Goal: Information Seeking & Learning: Learn about a topic

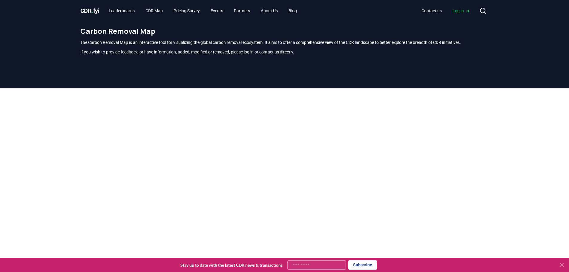
click at [18, 53] on div at bounding box center [284, 224] width 569 height 272
click at [62, 53] on div at bounding box center [284, 224] width 569 height 272
click at [160, 53] on div at bounding box center [284, 224] width 569 height 272
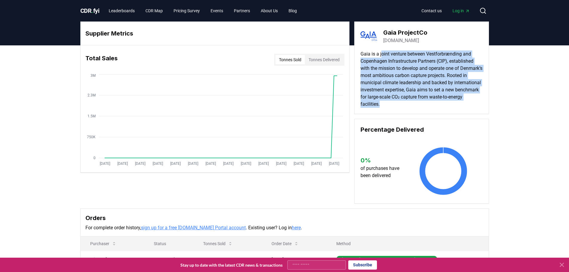
drag, startPoint x: 417, startPoint y: 54, endPoint x: 460, endPoint y: 102, distance: 63.8
click at [460, 102] on p "Gaia is a joint venture between Vestforbrænding and Copenhagen Infrastructure P…" at bounding box center [421, 78] width 122 height 57
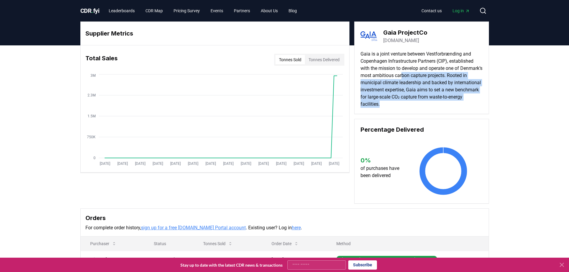
drag, startPoint x: 441, startPoint y: 102, endPoint x: 426, endPoint y: 74, distance: 32.1
click at [426, 74] on p "Gaia is a joint venture between Vestforbrænding and Copenhagen Infrastructure P…" at bounding box center [421, 78] width 122 height 57
drag, startPoint x: 426, startPoint y: 74, endPoint x: 415, endPoint y: 79, distance: 12.6
click at [426, 74] on p "Gaia is a joint venture between Vestforbrænding and Copenhagen Infrastructure P…" at bounding box center [421, 78] width 122 height 57
click at [463, 93] on p "Gaia is a joint venture between Vestforbrænding and Copenhagen Infrastructure P…" at bounding box center [421, 78] width 122 height 57
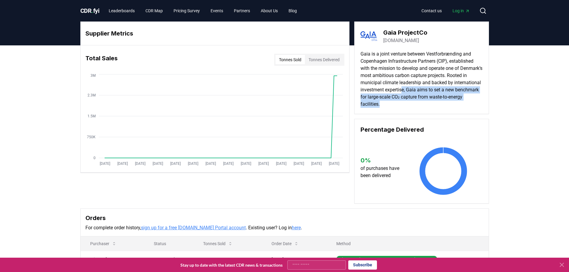
drag, startPoint x: 438, startPoint y: 94, endPoint x: 432, endPoint y: 87, distance: 9.1
click at [432, 87] on p "Gaia is a joint venture between Vestforbrænding and Copenhagen Infrastructure P…" at bounding box center [421, 78] width 122 height 57
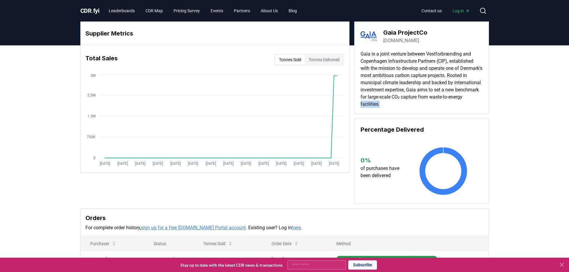
drag, startPoint x: 388, startPoint y: 103, endPoint x: 430, endPoint y: 101, distance: 42.2
click at [430, 101] on p "Gaia is a joint venture between Vestforbrænding and Copenhagen Infrastructure P…" at bounding box center [421, 78] width 122 height 57
click at [213, 202] on div "Supplier Metrics Total Sales Tonnes Sold Tonnes Delivered Jan 2019 Jul 2019 Jan…" at bounding box center [284, 113] width 409 height 182
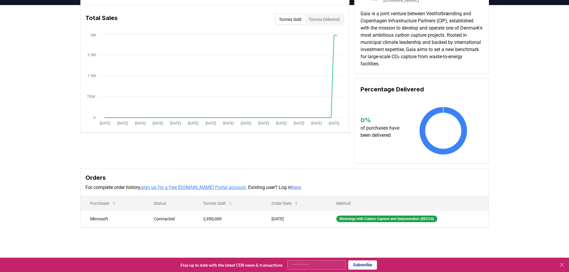
scroll to position [60, 0]
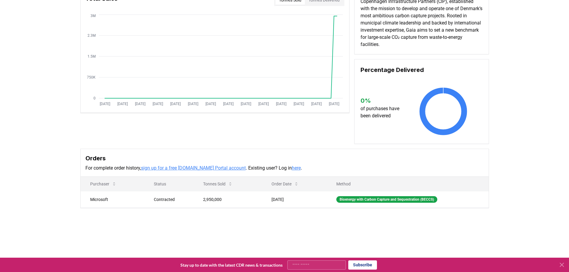
click at [26, 148] on div "Supplier Metrics Total Sales Tonnes Sold Tonnes Delivered Jan 2019 Jul 2019 Jan…" at bounding box center [284, 109] width 569 height 246
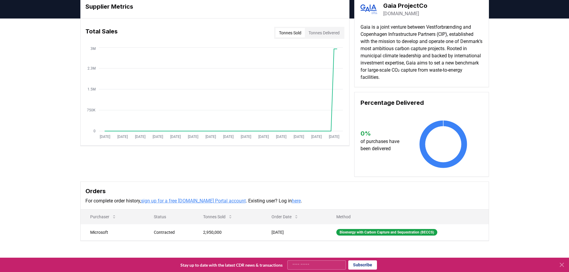
scroll to position [0, 0]
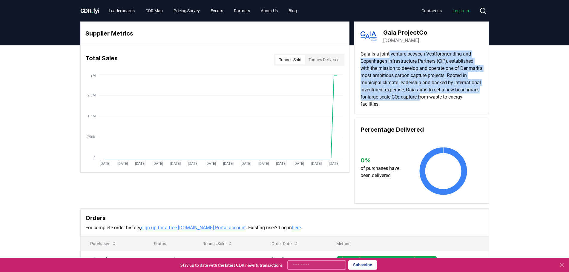
drag, startPoint x: 390, startPoint y: 56, endPoint x: 458, endPoint y: 95, distance: 78.9
click at [458, 95] on p "Gaia is a joint venture between Vestforbrænding and Copenhagen Infrastructure P…" at bounding box center [421, 78] width 122 height 57
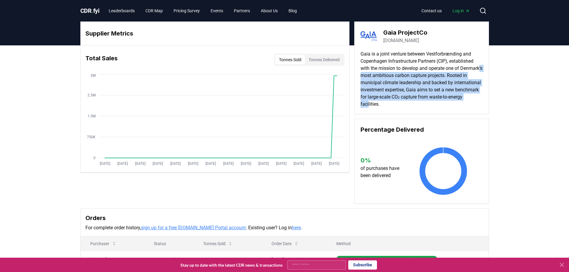
drag, startPoint x: 391, startPoint y: 106, endPoint x: 379, endPoint y: 74, distance: 33.9
click at [379, 74] on p "Gaia is a joint venture between Vestforbrænding and Copenhagen Infrastructure P…" at bounding box center [421, 78] width 122 height 57
click at [320, 57] on button "Tonnes Delivered" at bounding box center [324, 60] width 38 height 10
click at [289, 64] on button "Tonnes Sold" at bounding box center [290, 60] width 30 height 10
click at [307, 61] on button "Tonnes Delivered" at bounding box center [324, 60] width 38 height 10
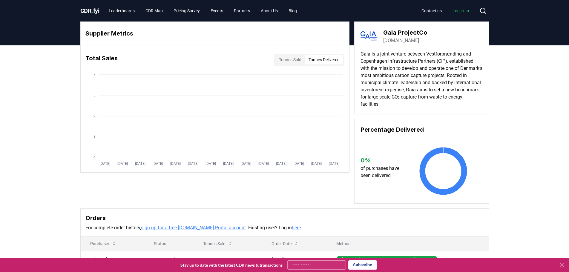
click at [484, 102] on div "Gaia ProjectCo gaia-ccs.dk Gaia is a joint venture between Vestforbrænding and …" at bounding box center [421, 68] width 135 height 93
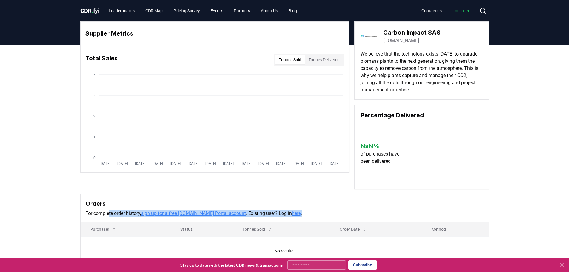
drag, startPoint x: 109, startPoint y: 215, endPoint x: 322, endPoint y: 214, distance: 213.2
click at [322, 214] on p "For complete order history, sign up for a free CDR.fyi Portal account . Existin…" at bounding box center [284, 213] width 398 height 7
click at [305, 187] on div "Supplier Metrics Total Sales Tonnes Sold Tonnes Delivered Jan 2019 Jul 2019 Jan…" at bounding box center [284, 106] width 409 height 168
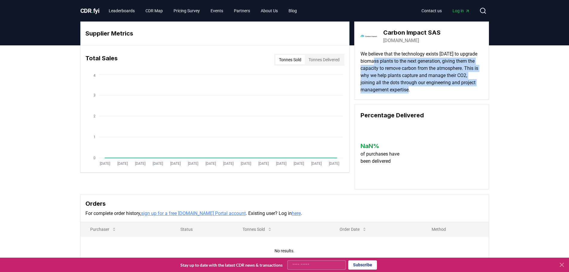
drag, startPoint x: 393, startPoint y: 51, endPoint x: 464, endPoint y: 89, distance: 80.4
click at [464, 89] on p "We believe that the technology exists today to upgrade biomass plants to the ne…" at bounding box center [421, 71] width 122 height 43
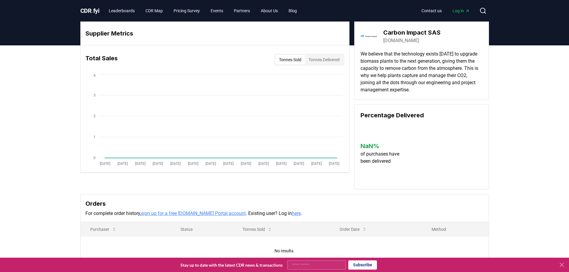
click at [14, 117] on div "Supplier Metrics Total Sales Tonnes Sold Tonnes Delivered Jan 2019 Jul 2019 Jan…" at bounding box center [284, 167] width 569 height 244
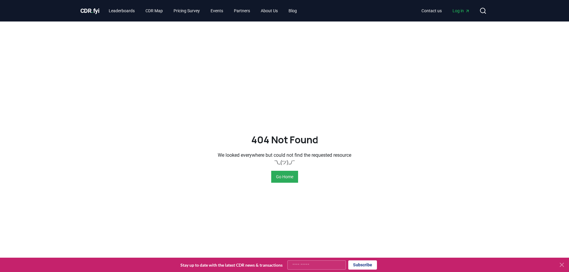
click at [280, 174] on button "Go Home" at bounding box center [284, 177] width 27 height 12
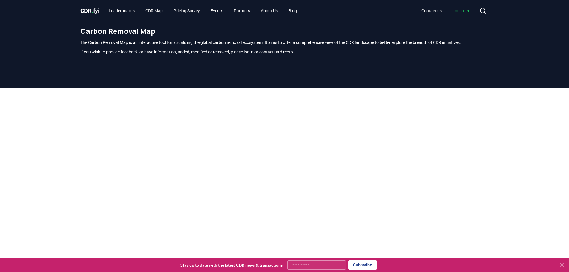
click at [25, 142] on div at bounding box center [284, 224] width 569 height 272
click at [543, 151] on div at bounding box center [284, 224] width 569 height 272
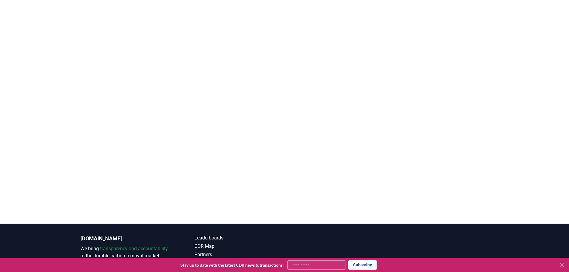
scroll to position [56, 0]
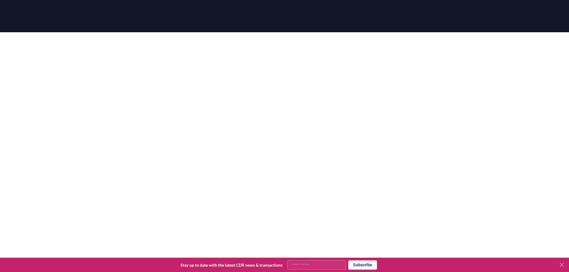
drag, startPoint x: 536, startPoint y: 132, endPoint x: 503, endPoint y: 118, distance: 36.6
click at [536, 132] on div at bounding box center [284, 168] width 569 height 272
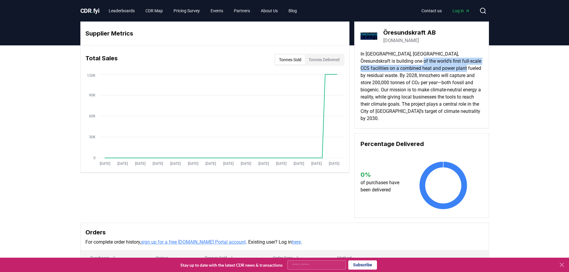
drag, startPoint x: 395, startPoint y: 58, endPoint x: 465, endPoint y: 66, distance: 71.2
click at [465, 66] on p "In Helsingborg, Sweden, Öresundskraft is building one of the world’s first full…" at bounding box center [421, 86] width 122 height 72
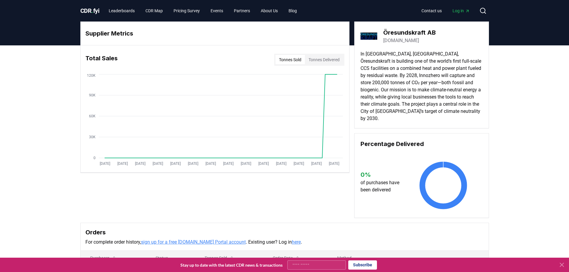
click at [452, 76] on p "In Helsingborg, Sweden, Öresundskraft is building one of the world’s first full…" at bounding box center [421, 86] width 122 height 72
click at [413, 112] on p "In Helsingborg, Sweden, Öresundskraft is building one of the world’s first full…" at bounding box center [421, 86] width 122 height 72
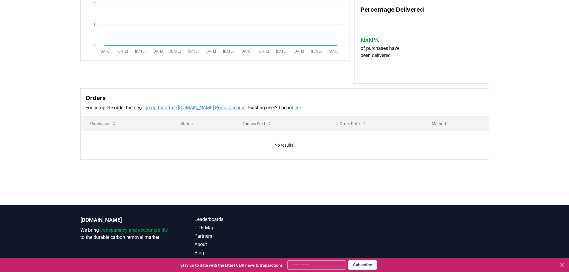
scroll to position [103, 0]
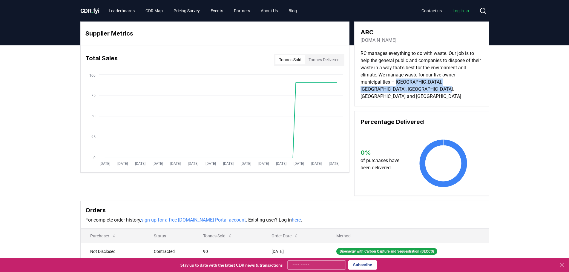
drag, startPoint x: 395, startPoint y: 84, endPoint x: 419, endPoint y: 91, distance: 24.2
click at [419, 91] on p "RC manages everything to do with waste. Our job is to help the general public a…" at bounding box center [421, 75] width 122 height 50
copy p "Dragør, Frederiksberg, Hvidovre, Copenhagen and Tårnby"
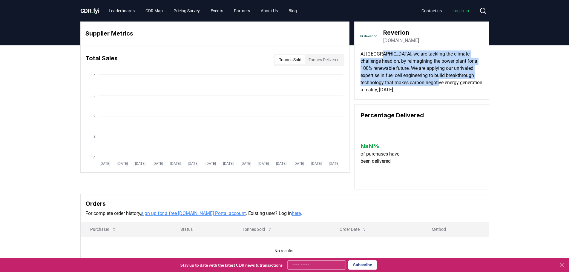
drag, startPoint x: 380, startPoint y: 57, endPoint x: 462, endPoint y: 83, distance: 86.1
click at [462, 83] on p "At [GEOGRAPHIC_DATA], we are tackling the climate challenge head on, by reimagi…" at bounding box center [421, 71] width 122 height 43
click at [438, 86] on p "At [GEOGRAPHIC_DATA], we are tackling the climate challenge head on, by reimagi…" at bounding box center [421, 71] width 122 height 43
drag, startPoint x: 409, startPoint y: 86, endPoint x: 399, endPoint y: 61, distance: 26.7
click at [399, 61] on p "At [GEOGRAPHIC_DATA], we are tackling the climate challenge head on, by reimagi…" at bounding box center [421, 71] width 122 height 43
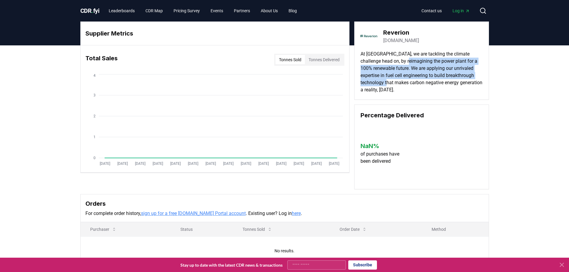
click at [426, 77] on p "At [GEOGRAPHIC_DATA], we are tackling the climate challenge head on, by reimagi…" at bounding box center [421, 71] width 122 height 43
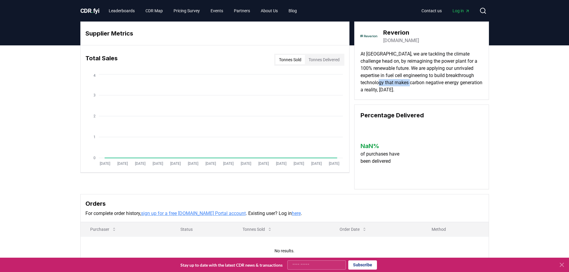
drag, startPoint x: 400, startPoint y: 79, endPoint x: 433, endPoint y: 85, distance: 33.9
click at [433, 85] on p "At Reverion, we are tackling the climate challenge head on, by reimagining the …" at bounding box center [421, 71] width 122 height 43
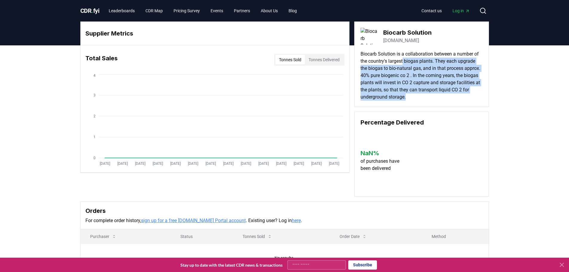
drag, startPoint x: 405, startPoint y: 60, endPoint x: 448, endPoint y: 95, distance: 55.6
click at [448, 95] on p "Biocarb Solution is a collaboration between a number of the country's largest b…" at bounding box center [421, 75] width 122 height 50
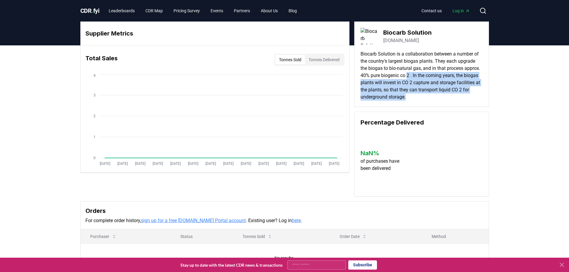
drag, startPoint x: 446, startPoint y: 97, endPoint x: 426, endPoint y: 75, distance: 29.6
click at [426, 75] on p "Biocarb Solution is a collaboration between a number of the country's largest b…" at bounding box center [421, 75] width 122 height 50
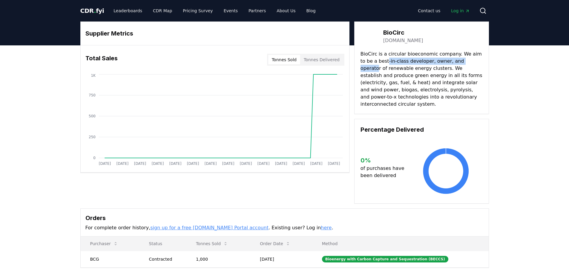
drag, startPoint x: 380, startPoint y: 60, endPoint x: 473, endPoint y: 66, distance: 92.8
click at [473, 66] on p "BioCirc is a circular bioeconomic company. We aim to be a best-in-class develop…" at bounding box center [421, 78] width 122 height 57
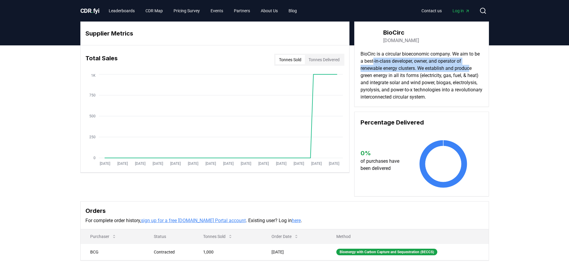
click at [473, 66] on p "BioCirc is a circular bioeconomic company. We aim to be a best-in-class develop…" at bounding box center [421, 75] width 122 height 50
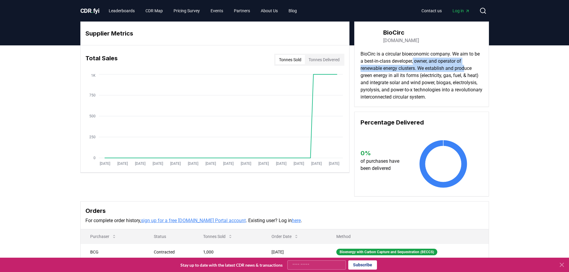
drag, startPoint x: 452, startPoint y: 66, endPoint x: 421, endPoint y: 62, distance: 31.5
click at [421, 63] on p "BioCirc is a circular bioeconomic company. We aim to be a best-in-class develop…" at bounding box center [421, 75] width 122 height 50
drag, startPoint x: 421, startPoint y: 62, endPoint x: 408, endPoint y: 59, distance: 13.6
click at [421, 62] on p "BioCirc is a circular bioeconomic company. We aim to be a best-in-class develop…" at bounding box center [421, 75] width 122 height 50
drag, startPoint x: 408, startPoint y: 59, endPoint x: 453, endPoint y: 73, distance: 47.4
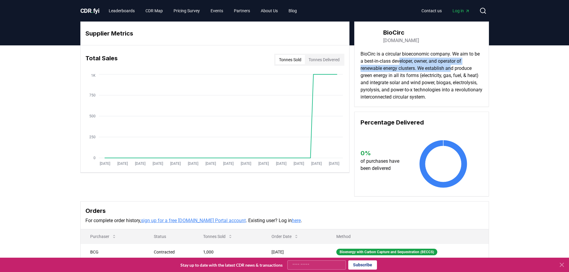
click at [453, 73] on p "BioCirc is a circular bioeconomic company. We aim to be a best-in-class develop…" at bounding box center [421, 75] width 122 height 50
drag, startPoint x: 412, startPoint y: 60, endPoint x: 444, endPoint y: 72, distance: 34.3
click at [444, 72] on p "BioCirc is a circular bioeconomic company. We aim to be a best-in-class develop…" at bounding box center [421, 75] width 122 height 50
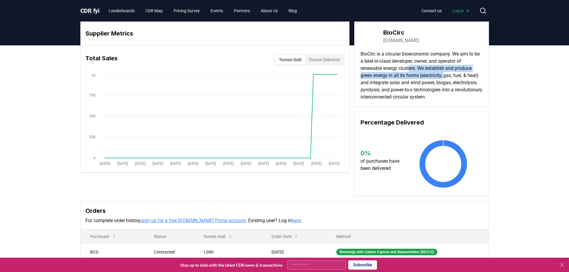
drag, startPoint x: 411, startPoint y: 71, endPoint x: 448, endPoint y: 74, distance: 37.1
click at [448, 73] on p "BioCirc is a circular bioeconomic company. We aim to be a best-in-class develop…" at bounding box center [421, 75] width 122 height 50
click at [448, 74] on p "BioCirc is a circular bioeconomic company. We aim to be a best-in-class develop…" at bounding box center [421, 75] width 122 height 50
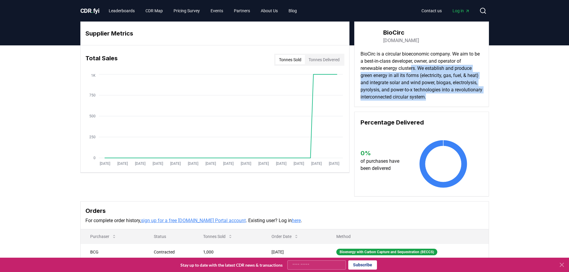
drag, startPoint x: 412, startPoint y: 68, endPoint x: 464, endPoint y: 99, distance: 60.0
click at [464, 99] on p "BioCirc is a circular bioeconomic company. We aim to be a best-in-class develop…" at bounding box center [421, 75] width 122 height 50
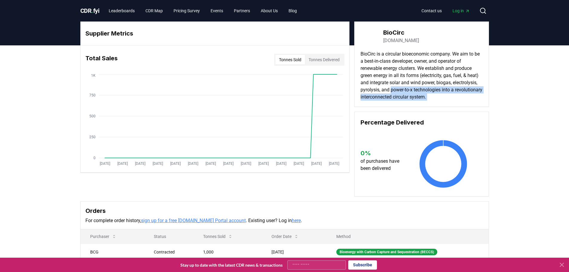
drag, startPoint x: 464, startPoint y: 99, endPoint x: 420, endPoint y: 86, distance: 45.5
click at [420, 86] on p "BioCirc is a circular bioeconomic company. We aim to be a best-in-class develop…" at bounding box center [421, 75] width 122 height 50
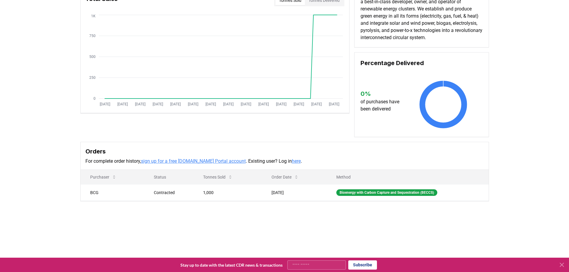
scroll to position [60, 0]
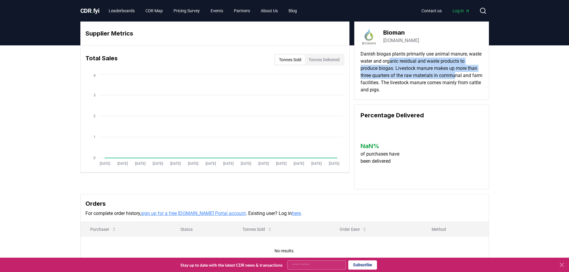
drag, startPoint x: 405, startPoint y: 62, endPoint x: 458, endPoint y: 75, distance: 54.3
click at [458, 75] on p "Danish biogas plants primarily use animal manure, waste water and organic resid…" at bounding box center [421, 71] width 122 height 43
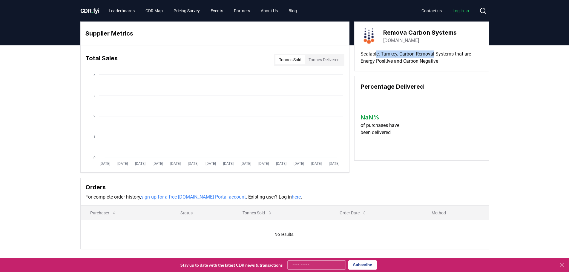
drag, startPoint x: 375, startPoint y: 50, endPoint x: 436, endPoint y: 53, distance: 61.0
click at [436, 53] on div "Remova Carbon Systems [DOMAIN_NAME] Scalable, Turnkey, Carbon Removal Systems t…" at bounding box center [421, 47] width 135 height 50
click at [436, 53] on p "Scalable, Turnkey, Carbon Removal Systems that are Energy Positive and Carbon N…" at bounding box center [421, 57] width 122 height 14
drag, startPoint x: 444, startPoint y: 66, endPoint x: 409, endPoint y: 67, distance: 35.0
click at [409, 67] on div "Remova Carbon Systems remova.earth Scalable, Turnkey, Carbon Removal Systems th…" at bounding box center [421, 47] width 135 height 50
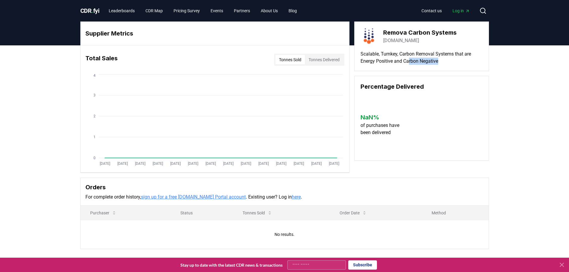
click at [409, 67] on div "Remova Carbon Systems remova.earth Scalable, Turnkey, Carbon Removal Systems th…" at bounding box center [421, 47] width 135 height 50
drag, startPoint x: 397, startPoint y: 55, endPoint x: 429, endPoint y: 53, distance: 32.6
click at [429, 53] on p "Scalable, Turnkey, Carbon Removal Systems that are Energy Positive and Carbon N…" at bounding box center [421, 57] width 122 height 14
drag, startPoint x: 408, startPoint y: 53, endPoint x: 435, endPoint y: 59, distance: 28.4
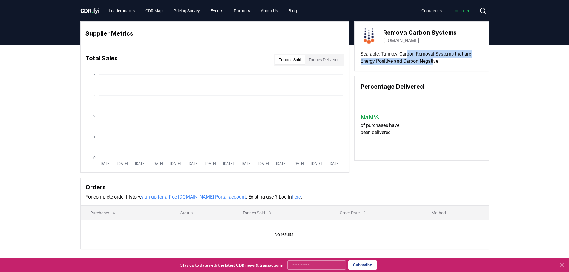
click at [435, 59] on p "Scalable, Turnkey, Carbon Removal Systems that are Energy Positive and Carbon N…" at bounding box center [421, 57] width 122 height 14
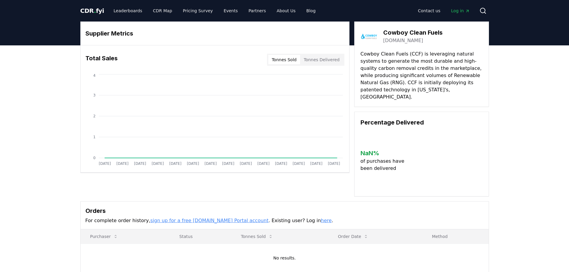
scroll to position [30, 0]
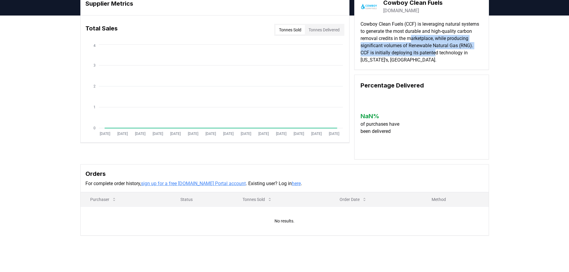
drag, startPoint x: 412, startPoint y: 36, endPoint x: 439, endPoint y: 56, distance: 33.5
click at [439, 56] on p "Cowboy Clean Fuels (CCF) is leveraging natural systems to generate the most dur…" at bounding box center [421, 42] width 122 height 43
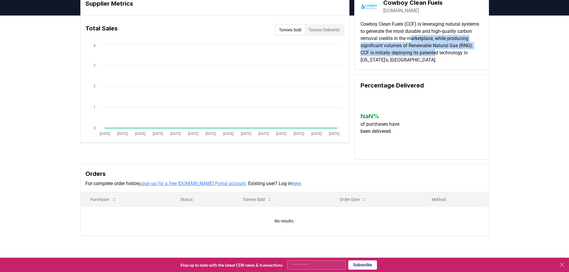
click at [439, 56] on p "Cowboy Clean Fuels (CCF) is leveraging natural systems to generate the most dur…" at bounding box center [421, 42] width 122 height 43
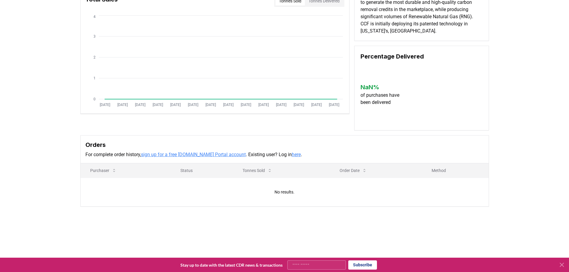
scroll to position [133, 0]
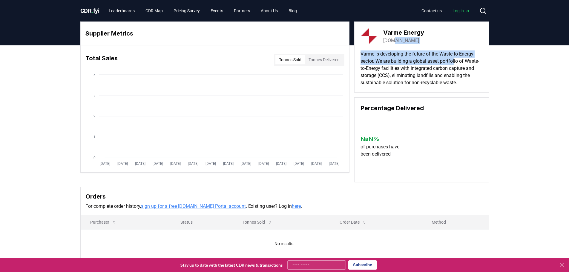
drag, startPoint x: 395, startPoint y: 45, endPoint x: 459, endPoint y: 67, distance: 67.7
click at [459, 67] on div "Varme Energy varme.ca Varme is developing the future of the Waste-to-Energy sec…" at bounding box center [421, 57] width 135 height 71
click at [453, 70] on p "Varme is developing the future of the Waste-to-Energy sector. We are building a…" at bounding box center [421, 68] width 122 height 36
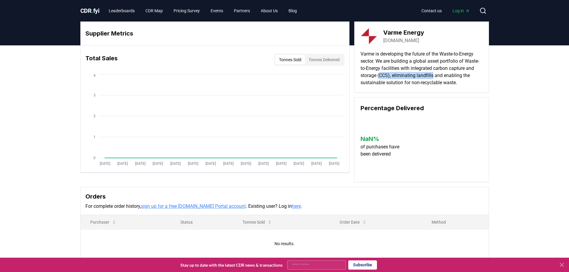
drag, startPoint x: 414, startPoint y: 76, endPoint x: 463, endPoint y: 75, distance: 49.3
click at [463, 75] on p "Varme is developing the future of the Waste-to-Energy sector. We are building a…" at bounding box center [421, 68] width 122 height 36
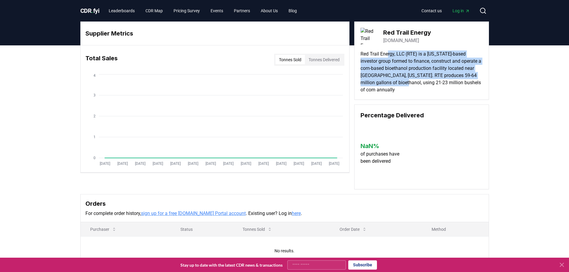
drag, startPoint x: 388, startPoint y: 56, endPoint x: 433, endPoint y: 86, distance: 53.8
click at [433, 86] on p "Red Trail Energy, LLC (RTE) is a North Dakota-based investor group formed to fi…" at bounding box center [421, 71] width 122 height 43
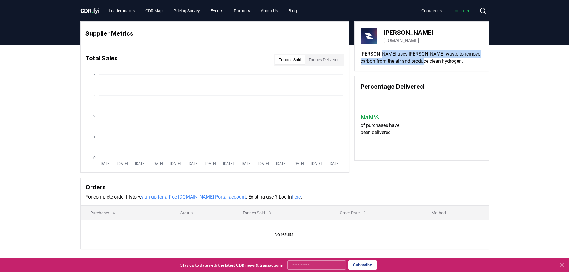
drag, startPoint x: 380, startPoint y: 51, endPoint x: 426, endPoint y: 66, distance: 48.3
click at [426, 66] on div "Mote motehydrogen.com Mote uses wood waste to remove carbon from the air and pr…" at bounding box center [421, 47] width 135 height 50
click at [425, 58] on p "Mote uses wood waste to remove carbon from the air and produce clean hydrogen." at bounding box center [421, 57] width 122 height 14
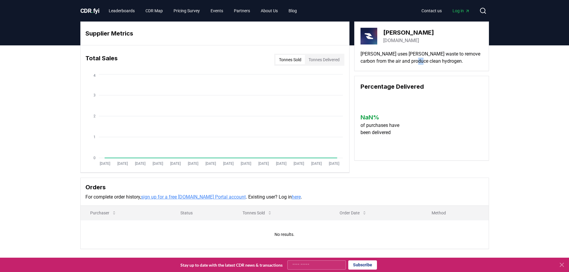
drag, startPoint x: 421, startPoint y: 60, endPoint x: 429, endPoint y: 62, distance: 8.0
click at [429, 62] on p "Mote uses wood waste to remove carbon from the air and produce clean hydrogen." at bounding box center [421, 57] width 122 height 14
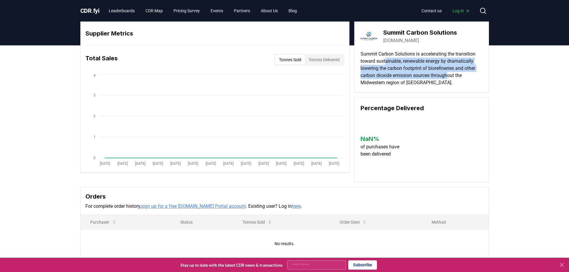
drag, startPoint x: 385, startPoint y: 59, endPoint x: 451, endPoint y: 74, distance: 67.6
click at [451, 74] on p "Summit Carbon Solutions is accelerating the transition toward sustainable, rene…" at bounding box center [421, 68] width 122 height 36
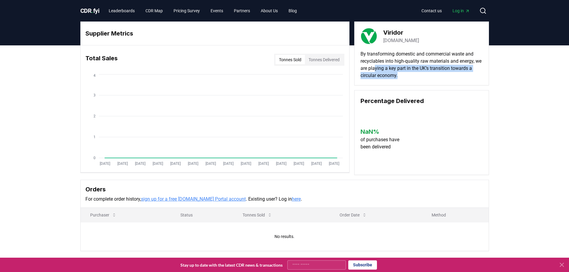
drag, startPoint x: 385, startPoint y: 67, endPoint x: 412, endPoint y: 73, distance: 26.9
click at [412, 73] on p "By transforming domestic and commercial waste and recyclables into high-quality…" at bounding box center [421, 64] width 122 height 29
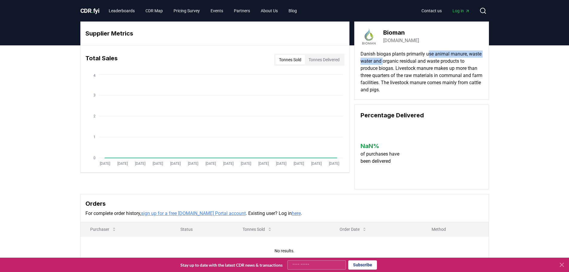
drag, startPoint x: 398, startPoint y: 59, endPoint x: 431, endPoint y: 57, distance: 32.6
click at [431, 57] on p "Danish biogas plants primarily use animal manure, waste water and organic resid…" at bounding box center [421, 71] width 122 height 43
click at [404, 72] on p "Danish biogas plants primarily use animal manure, waste water and organic resid…" at bounding box center [421, 71] width 122 height 43
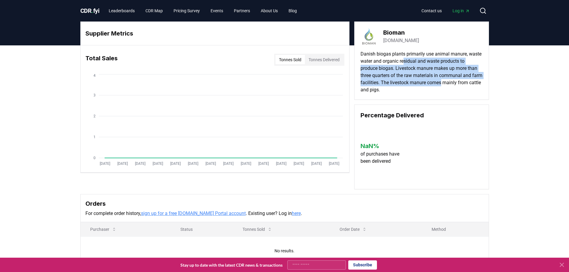
drag, startPoint x: 419, startPoint y: 62, endPoint x: 453, endPoint y: 85, distance: 41.4
click at [453, 85] on p "Danish biogas plants primarily use animal manure, waste water and organic resid…" at bounding box center [421, 71] width 122 height 43
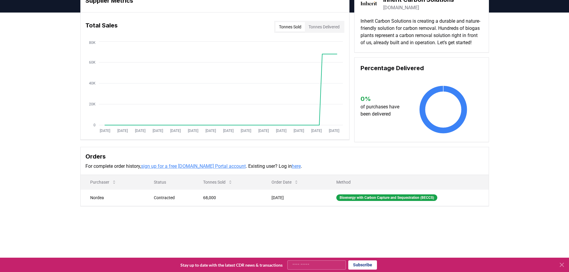
scroll to position [60, 0]
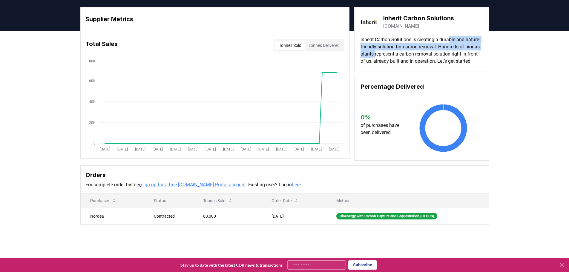
drag, startPoint x: 396, startPoint y: 7, endPoint x: 451, endPoint y: 37, distance: 62.7
click at [451, 37] on p "Inherit Carbon Solutions is creating a durable and nature-friendly solution for…" at bounding box center [421, 50] width 122 height 29
click at [451, 38] on p "Inherit Carbon Solutions is creating a durable and nature-friendly solution for…" at bounding box center [421, 50] width 122 height 29
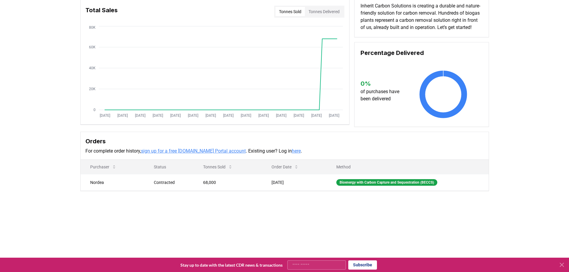
scroll to position [104, 0]
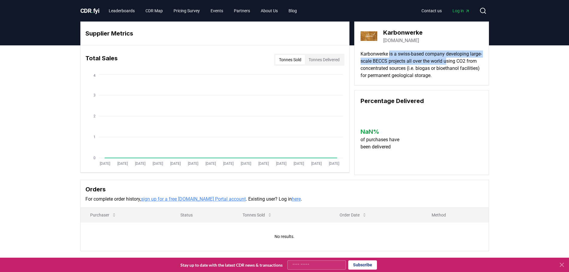
drag, startPoint x: 395, startPoint y: 53, endPoint x: 461, endPoint y: 59, distance: 67.1
click at [461, 59] on p "Karbonwerke is a swiss-based company developing large-scale BECCS projects all …" at bounding box center [421, 64] width 122 height 29
drag, startPoint x: 391, startPoint y: 62, endPoint x: 459, endPoint y: 64, distance: 68.1
click at [459, 64] on p "Karbonwerke is a swiss-based company developing large-scale BECCS projects all …" at bounding box center [421, 64] width 122 height 29
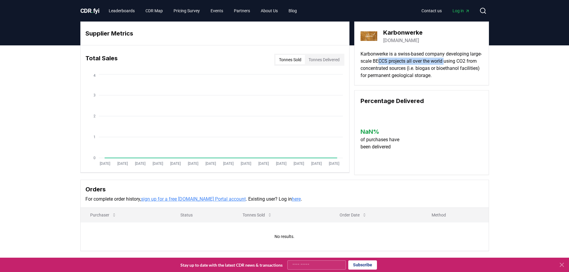
click at [459, 64] on p "Karbonwerke is a swiss-based company developing large-scale BECCS projects all …" at bounding box center [421, 64] width 122 height 29
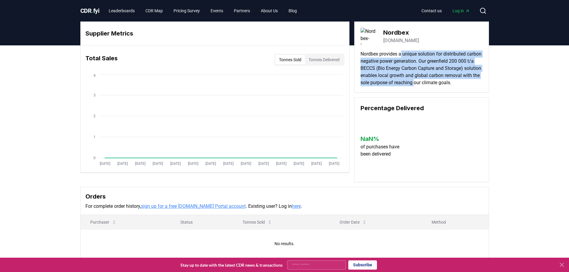
drag, startPoint x: 406, startPoint y: 52, endPoint x: 454, endPoint y: 83, distance: 57.1
click at [454, 83] on p "Nordbex provides a unique solution for distributed carbon negative power genera…" at bounding box center [421, 68] width 122 height 36
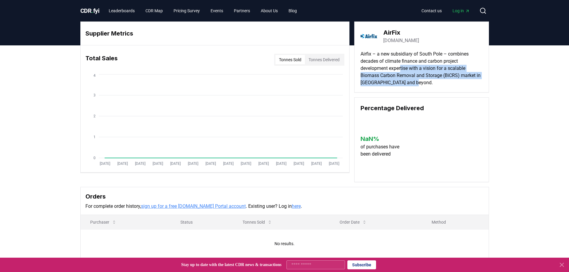
drag, startPoint x: 404, startPoint y: 65, endPoint x: 440, endPoint y: 80, distance: 39.4
click at [440, 80] on p "Airfix – a new subsidiary of South Pole – combines decades of climate finance a…" at bounding box center [421, 68] width 122 height 36
click at [440, 81] on p "Airfix – a new subsidiary of South Pole – combines decades of climate finance a…" at bounding box center [421, 68] width 122 height 36
drag, startPoint x: 429, startPoint y: 83, endPoint x: 407, endPoint y: 61, distance: 31.3
click at [407, 61] on p "Airfix – a new subsidiary of South Pole – combines decades of climate finance a…" at bounding box center [421, 68] width 122 height 36
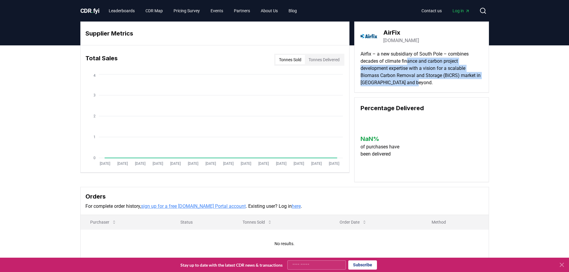
click at [407, 61] on p "Airfix – a new subsidiary of South Pole – combines decades of climate finance a…" at bounding box center [421, 68] width 122 height 36
